Goal: Navigation & Orientation: Find specific page/section

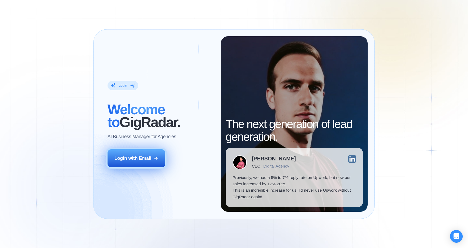
click at [138, 160] on div "Login with Email" at bounding box center [133, 158] width 37 height 6
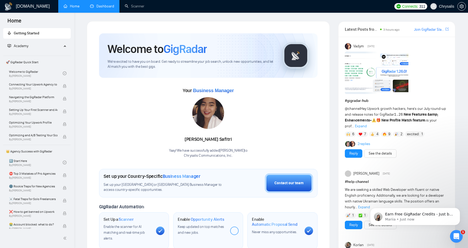
click at [101, 7] on link "Dashboard" at bounding box center [102, 6] width 24 height 5
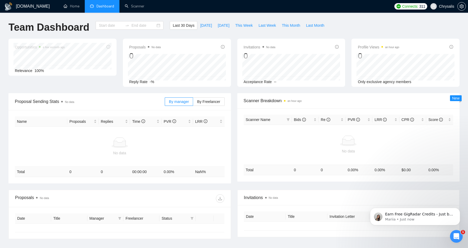
type input "[DATE]"
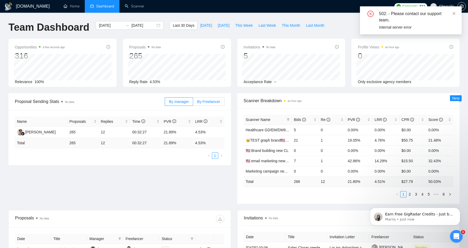
click at [209, 100] on span "By Freelancer" at bounding box center [208, 102] width 23 height 4
click at [193, 103] on input "By Freelancer" at bounding box center [193, 103] width 0 height 0
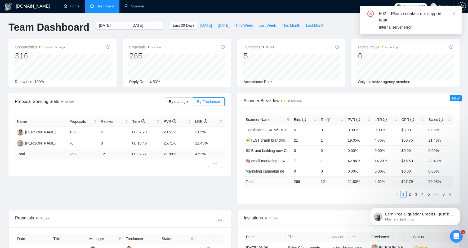
click at [454, 14] on icon "close" at bounding box center [454, 13] width 3 height 3
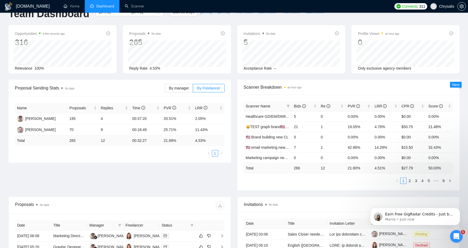
scroll to position [29, 0]
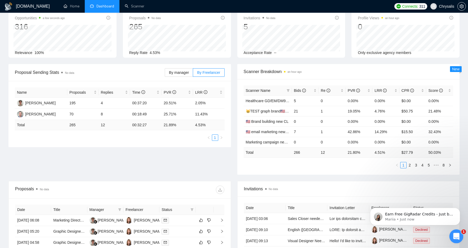
click at [456, 236] on icon "Open Intercom Messenger" at bounding box center [456, 236] width 9 height 9
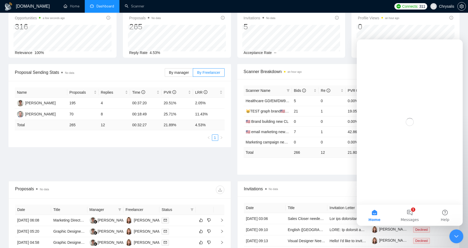
scroll to position [0, 0]
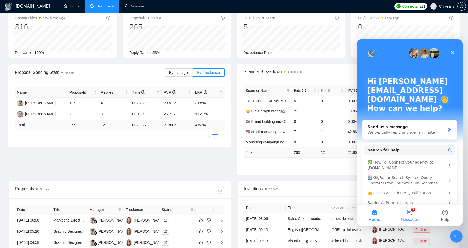
click at [411, 211] on button "3 Messages" at bounding box center [409, 215] width 35 height 21
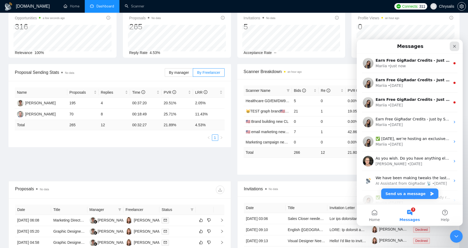
click at [456, 45] on icon "Close" at bounding box center [455, 46] width 4 height 4
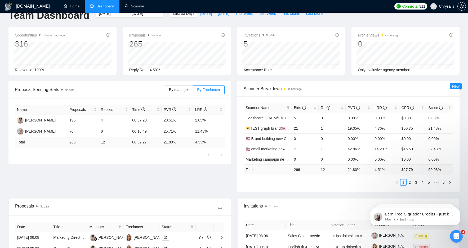
scroll to position [7, 0]
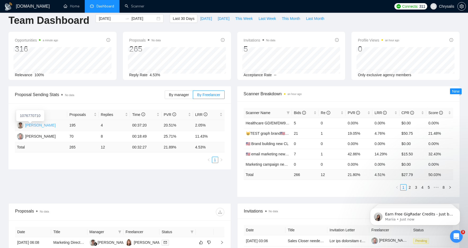
click at [32, 127] on div "[PERSON_NAME]" at bounding box center [40, 125] width 30 height 6
